Goal: Task Accomplishment & Management: Use online tool/utility

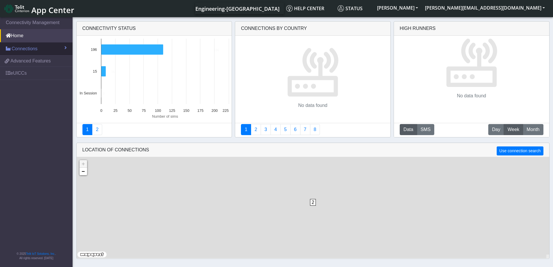
click at [32, 49] on span "Connections" at bounding box center [25, 48] width 26 height 7
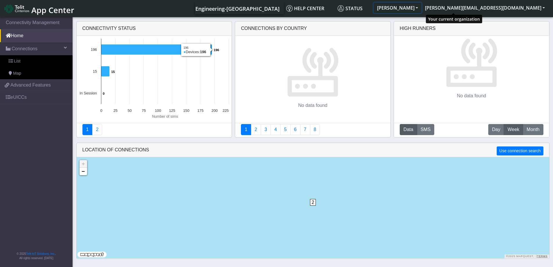
click at [422, 5] on button "[PERSON_NAME]" at bounding box center [398, 8] width 48 height 10
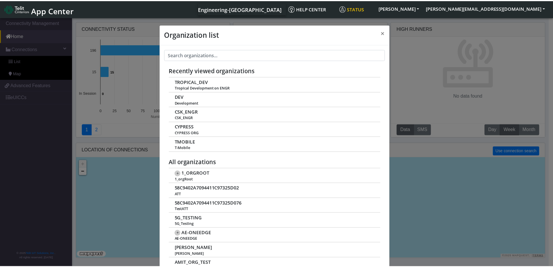
scroll to position [2, 0]
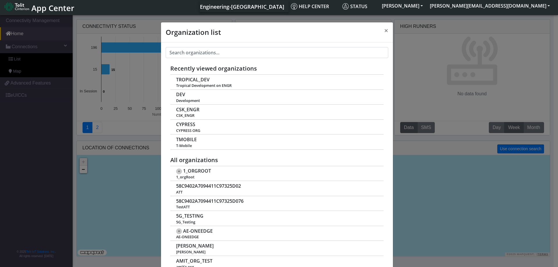
click at [21, 143] on div "Organization list × Recently viewed organizations TROPICAL_DEV Tropical Develop…" at bounding box center [279, 140] width 558 height 253
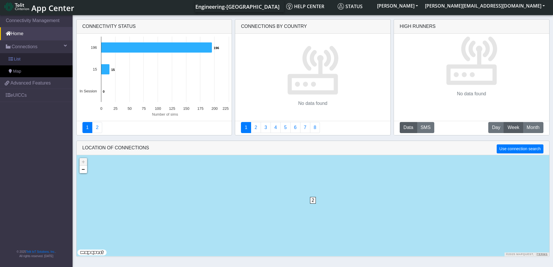
click at [33, 58] on link "List" at bounding box center [36, 59] width 73 height 12
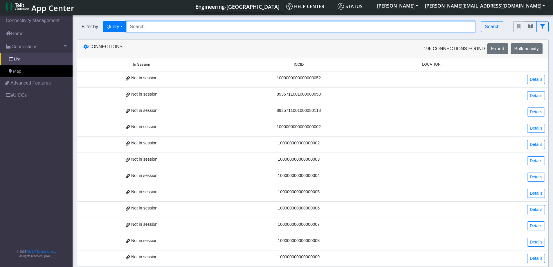
click at [209, 25] on input "Search..." at bounding box center [300, 26] width 349 height 11
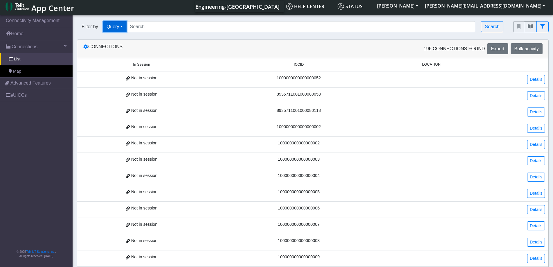
click at [108, 28] on button "Query" at bounding box center [115, 26] width 24 height 11
click at [128, 70] on button "Tags" at bounding box center [126, 67] width 46 height 9
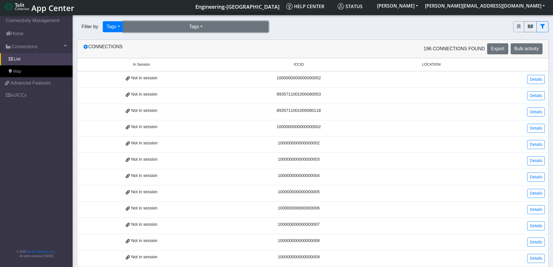
click at [182, 29] on button "Tags" at bounding box center [195, 26] width 145 height 11
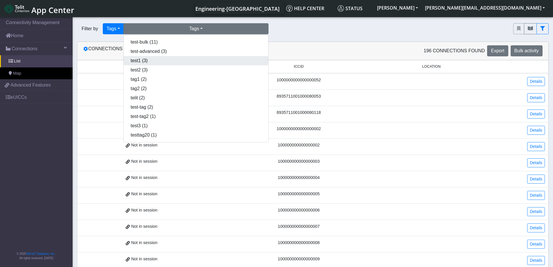
click at [166, 63] on button "test1 (3)" at bounding box center [196, 60] width 145 height 9
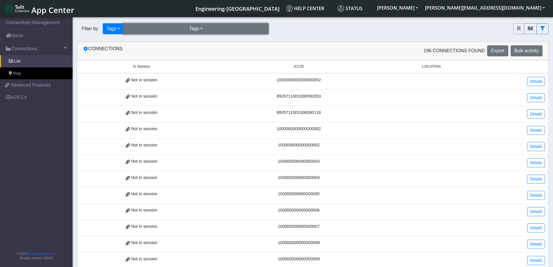
click at [199, 30] on button "Tags" at bounding box center [195, 28] width 145 height 11
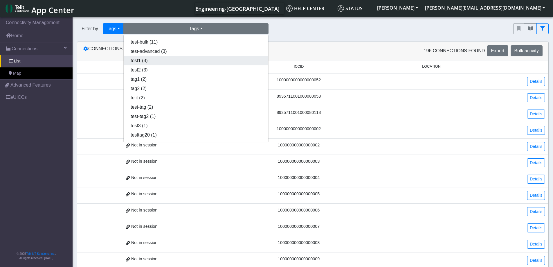
click at [164, 64] on button "test1 (3)" at bounding box center [196, 60] width 145 height 9
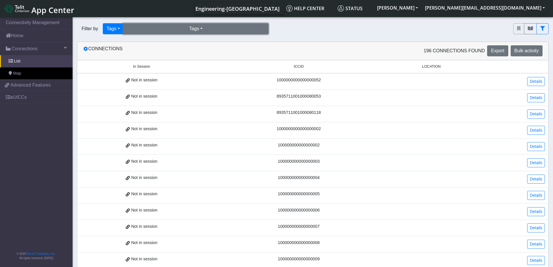
click at [202, 30] on button "Tags" at bounding box center [195, 28] width 145 height 11
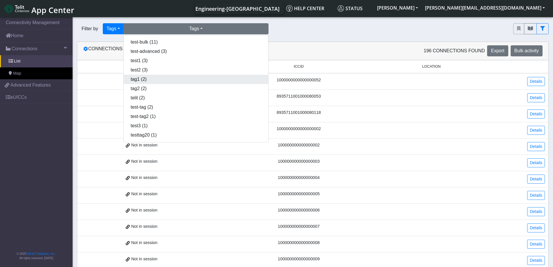
click at [148, 76] on button "tag1 (2)" at bounding box center [196, 79] width 145 height 9
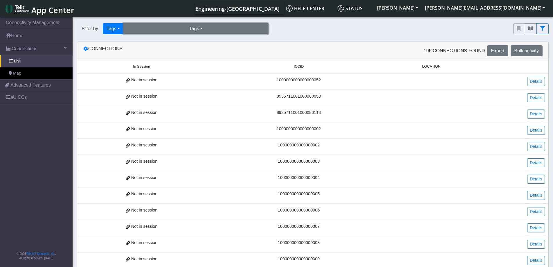
click at [168, 29] on button "Tags" at bounding box center [195, 28] width 145 height 11
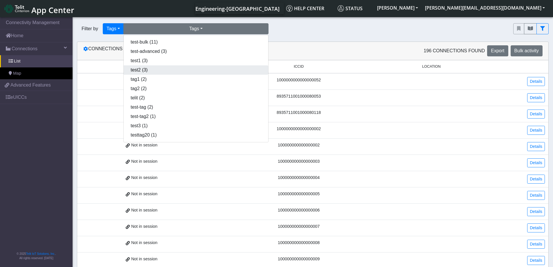
click at [163, 70] on button "test2 (3)" at bounding box center [196, 69] width 145 height 9
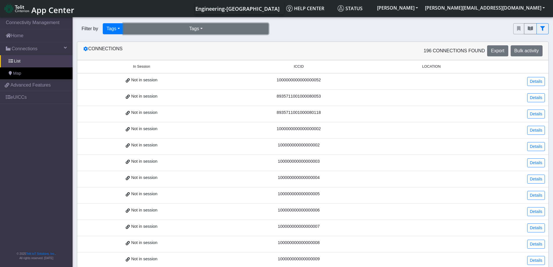
click at [166, 24] on button "Tags" at bounding box center [195, 28] width 145 height 11
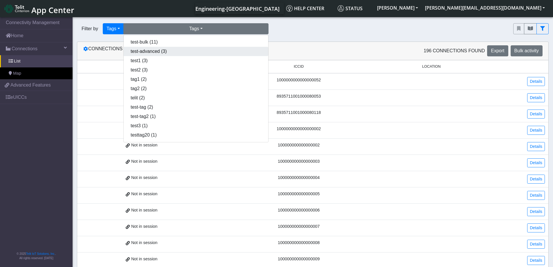
click at [159, 54] on button "test-advanced (3)" at bounding box center [196, 51] width 145 height 9
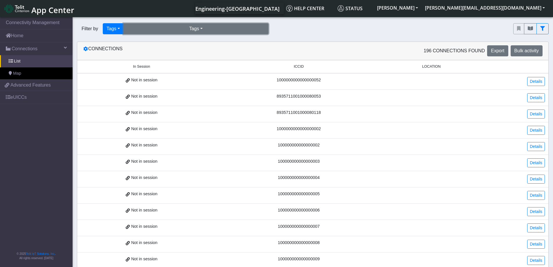
click at [165, 25] on button "Tags" at bounding box center [195, 28] width 145 height 11
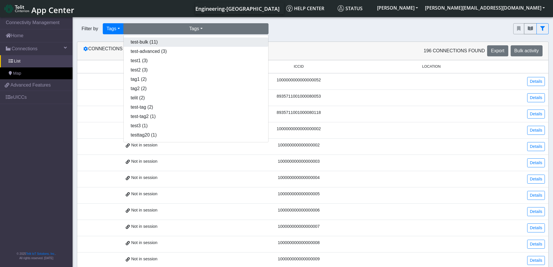
click at [163, 41] on button "test-bulk (11)" at bounding box center [196, 41] width 145 height 9
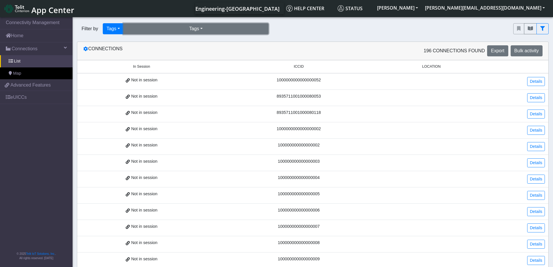
click at [171, 28] on button "Tags" at bounding box center [195, 28] width 145 height 11
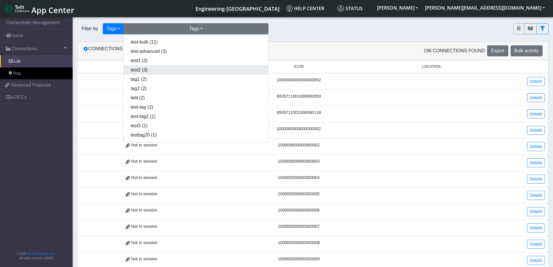
click at [162, 72] on button "test2 (3)" at bounding box center [196, 69] width 145 height 9
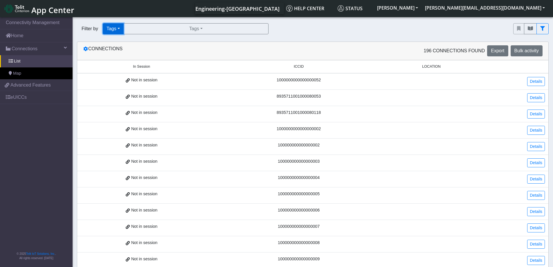
drag, startPoint x: 105, startPoint y: 34, endPoint x: 110, endPoint y: 29, distance: 6.8
click at [105, 34] on button "Tags" at bounding box center [113, 28] width 21 height 11
click at [110, 29] on button "Tags" at bounding box center [113, 28] width 21 height 11
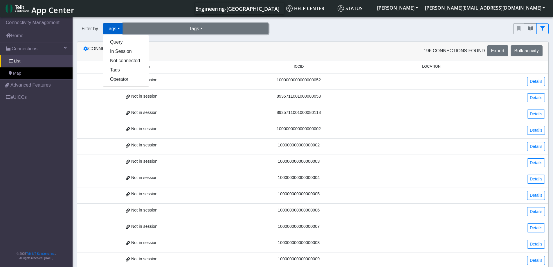
click at [201, 34] on button "Tags" at bounding box center [195, 28] width 145 height 11
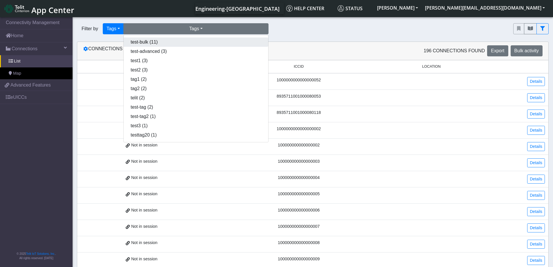
click at [168, 40] on button "test-bulk (11)" at bounding box center [196, 41] width 145 height 9
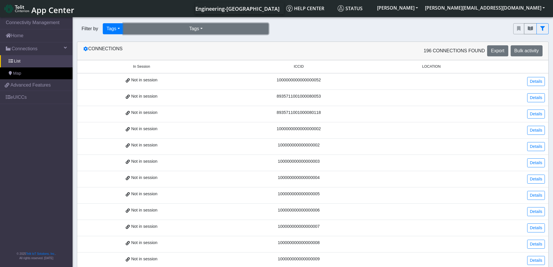
click at [202, 24] on button "Tags" at bounding box center [195, 28] width 145 height 11
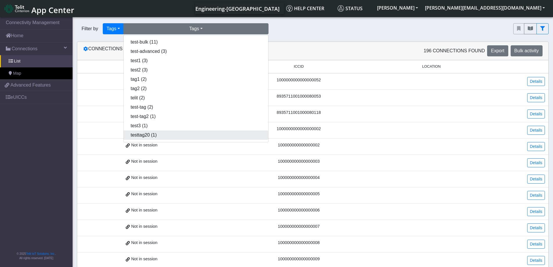
drag, startPoint x: 159, startPoint y: 132, endPoint x: 331, endPoint y: 58, distance: 188.2
click at [159, 133] on button "testtag20 (1)" at bounding box center [196, 134] width 145 height 9
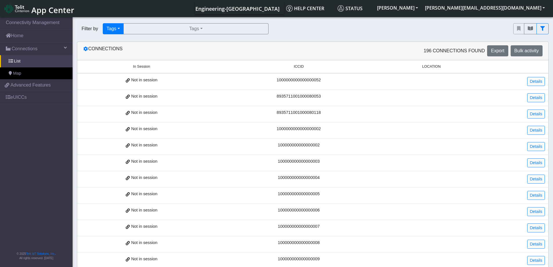
click at [378, 21] on div "Filter by Tags Query In Session Not connected Tags Operator Tags test-bulk (11)…" at bounding box center [291, 29] width 437 height 20
drag, startPoint x: 305, startPoint y: 66, endPoint x: 305, endPoint y: 71, distance: 5.8
click at [304, 66] on span "ICCID" at bounding box center [299, 67] width 10 height 6
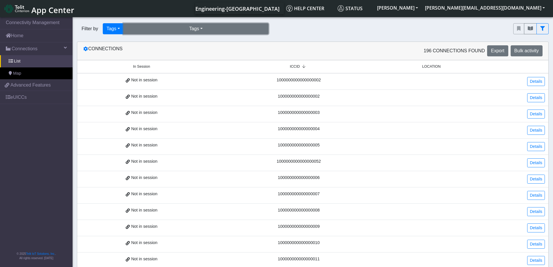
click at [183, 26] on button "Tags" at bounding box center [195, 28] width 145 height 11
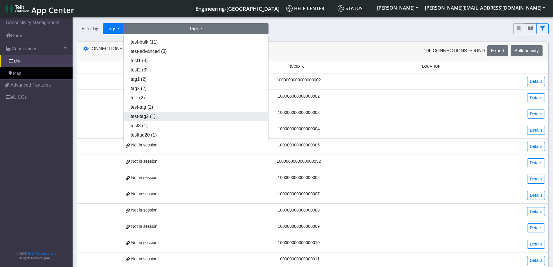
click at [175, 114] on button "test-tag2 (1)" at bounding box center [196, 116] width 145 height 9
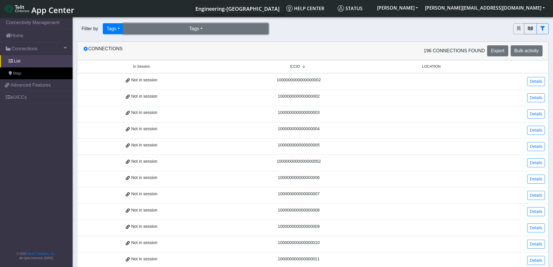
click at [242, 27] on button "Tags" at bounding box center [195, 28] width 145 height 11
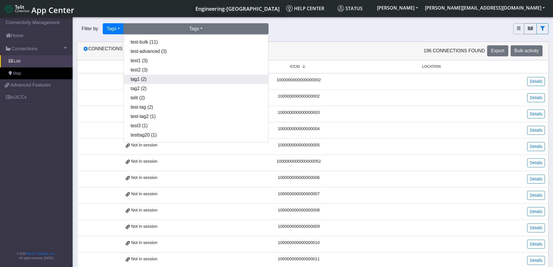
click at [179, 78] on button "tag1 (2)" at bounding box center [196, 79] width 145 height 9
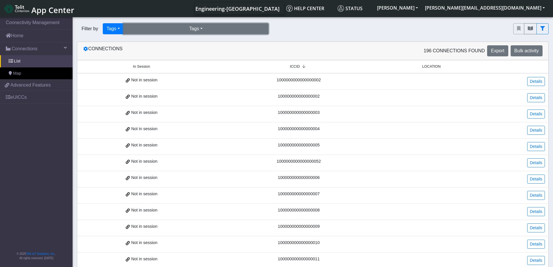
click at [208, 33] on button "Tags" at bounding box center [195, 28] width 145 height 11
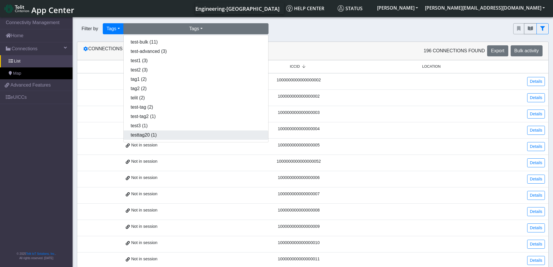
click at [170, 139] on button "testtag20 (1)" at bounding box center [196, 134] width 145 height 9
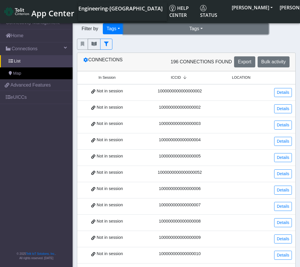
click at [187, 34] on button "Tags" at bounding box center [195, 28] width 145 height 11
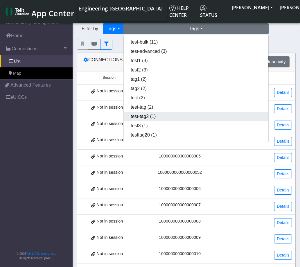
click at [164, 119] on button "test-tag2 (1)" at bounding box center [196, 116] width 145 height 9
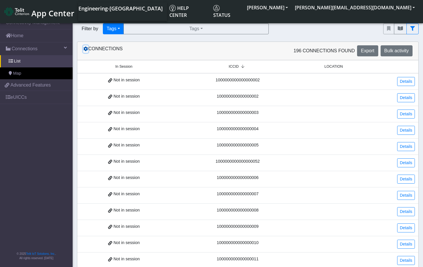
click at [84, 49] on icon at bounding box center [85, 48] width 5 height 5
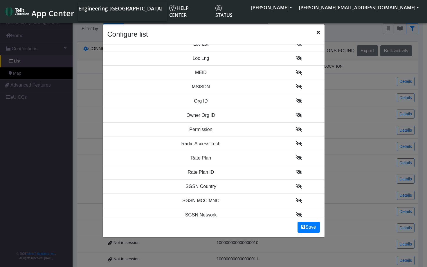
scroll to position [610, 0]
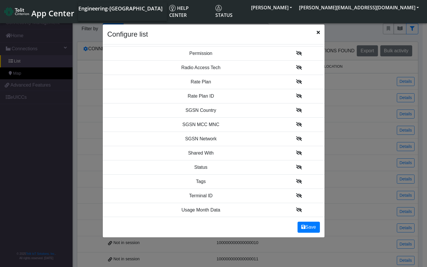
click at [296, 182] on icon at bounding box center [299, 181] width 6 height 5
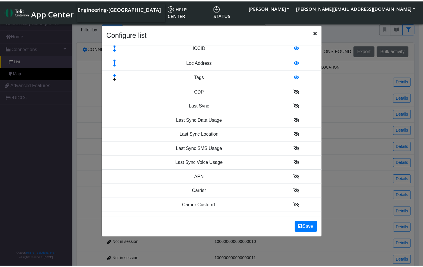
scroll to position [0, 0]
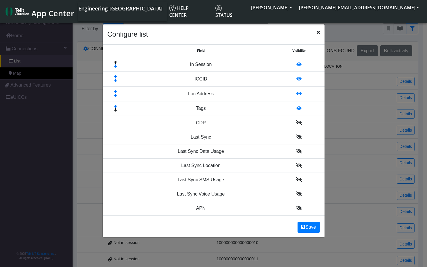
click at [297, 64] on icon at bounding box center [299, 64] width 5 height 5
click at [297, 77] on icon at bounding box center [299, 78] width 5 height 5
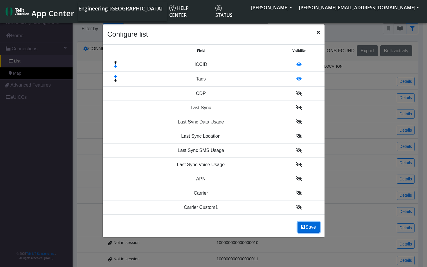
click at [315, 225] on button "Save" at bounding box center [309, 227] width 22 height 11
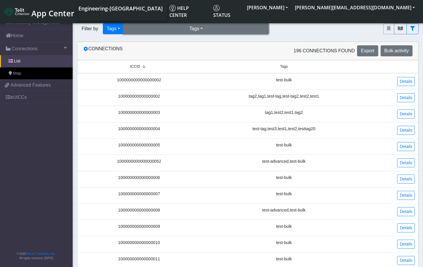
click at [150, 30] on button "Tags" at bounding box center [195, 28] width 145 height 11
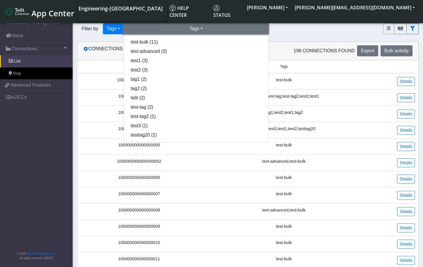
click at [151, 30] on button "Tags" at bounding box center [195, 28] width 145 height 11
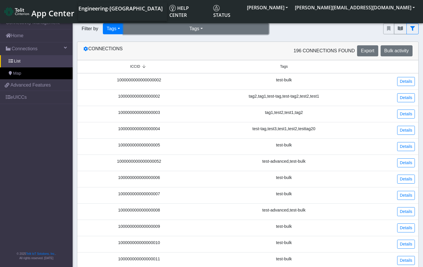
click at [176, 30] on button "Tags" at bounding box center [195, 28] width 145 height 11
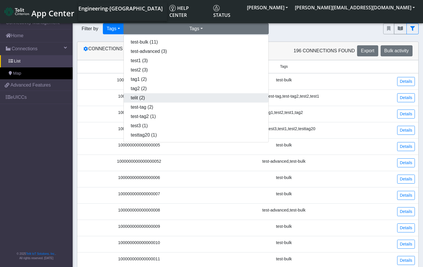
click at [153, 97] on button "telit (2)" at bounding box center [196, 97] width 145 height 9
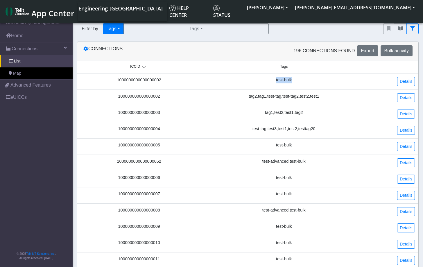
drag, startPoint x: 298, startPoint y: 83, endPoint x: 274, endPoint y: 83, distance: 24.4
click at [274, 83] on div "test-bulk" at bounding box center [283, 80] width 159 height 6
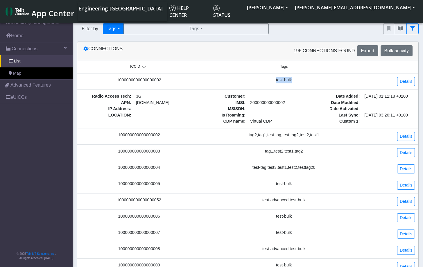
click at [288, 77] on div "test-bulk" at bounding box center [283, 80] width 159 height 6
